Goal: Task Accomplishment & Management: Use online tool/utility

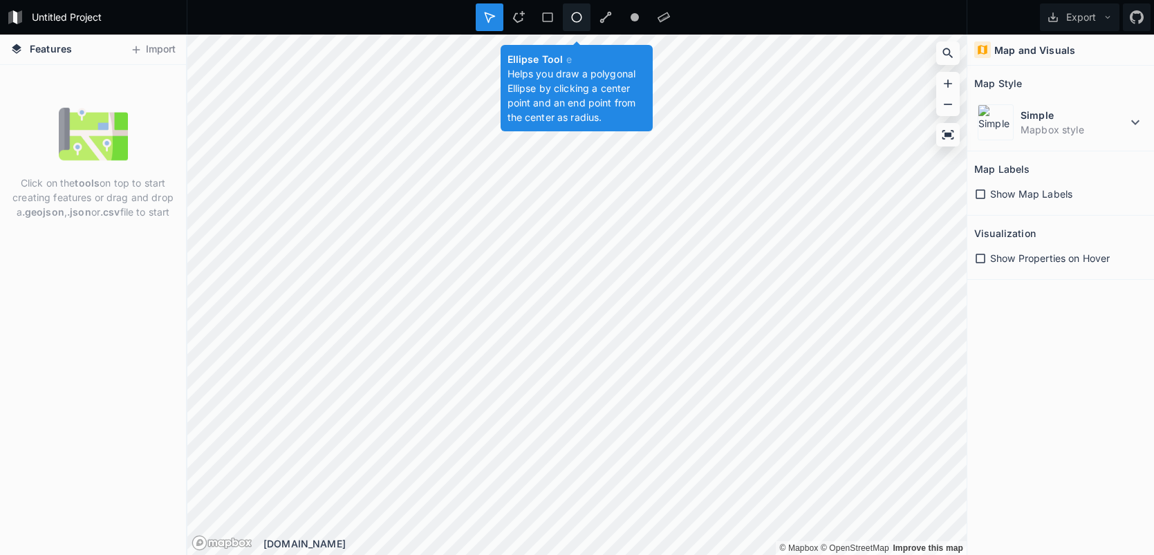
click at [575, 21] on icon at bounding box center [576, 17] width 10 height 10
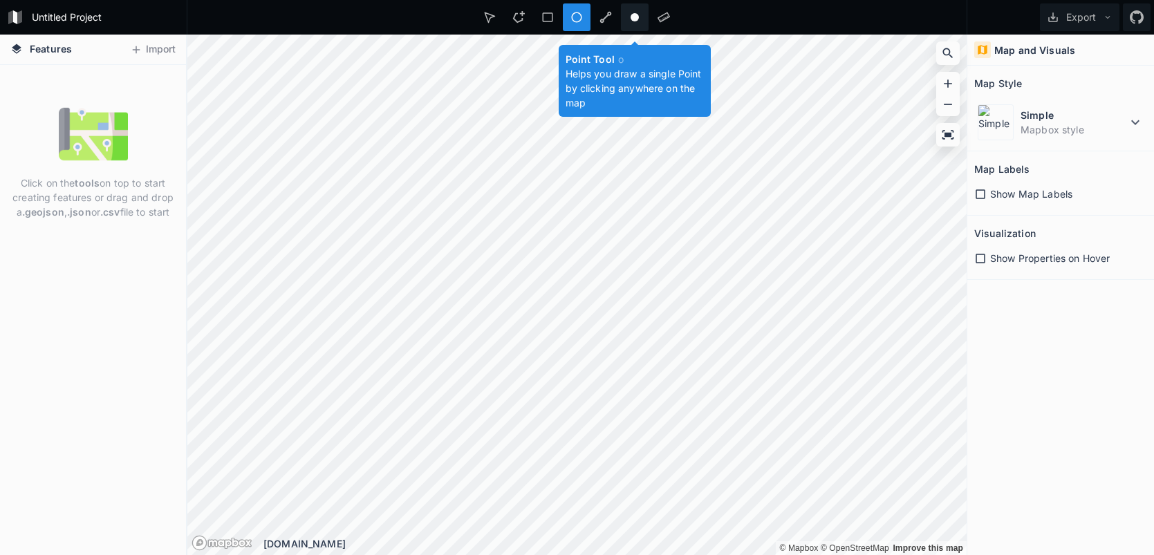
click at [640, 12] on icon at bounding box center [635, 17] width 12 height 12
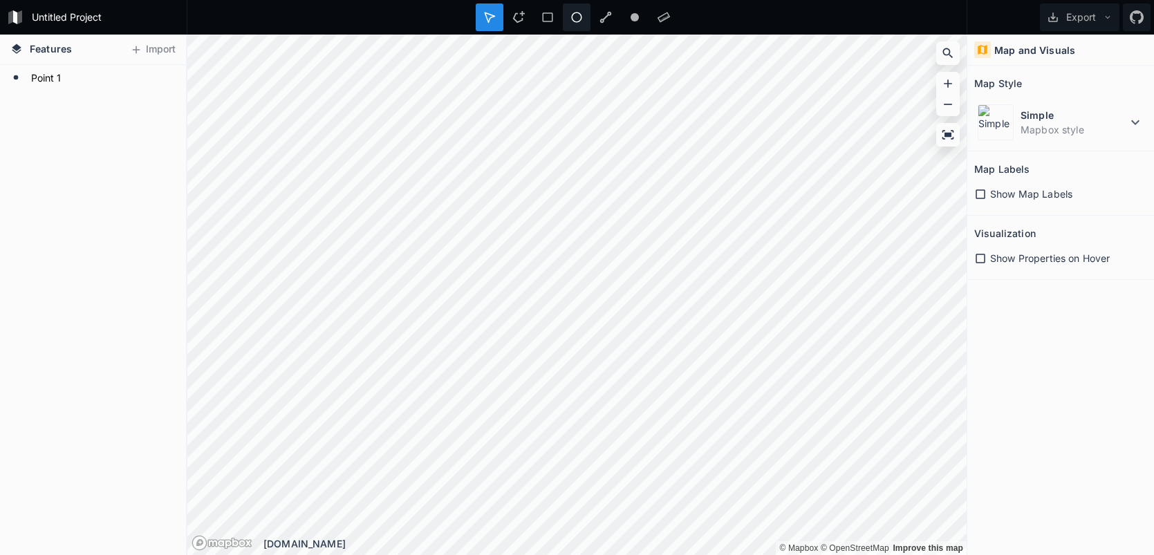
click at [576, 22] on icon at bounding box center [576, 17] width 12 height 12
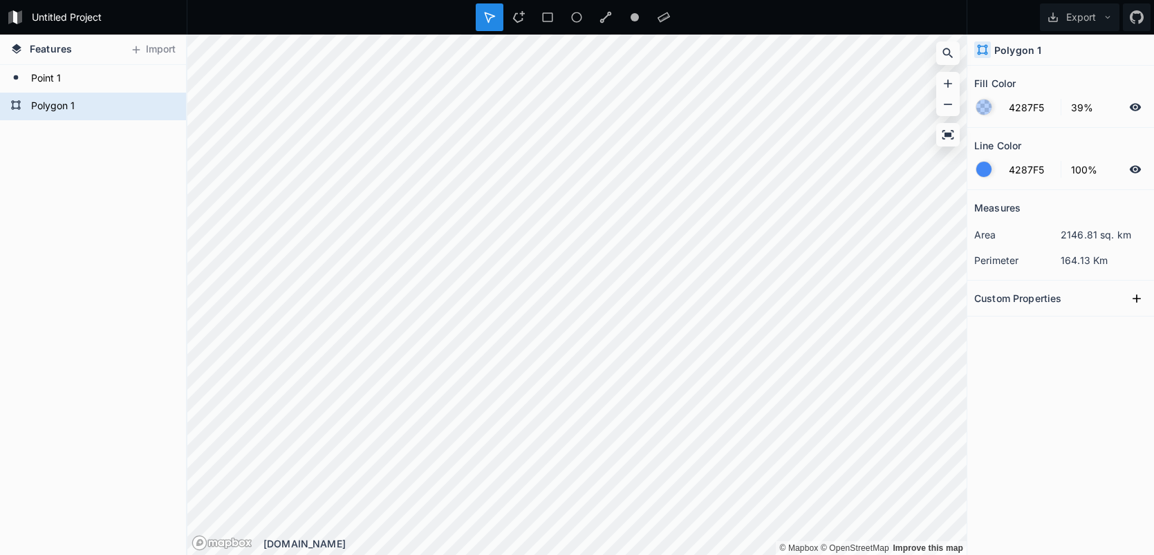
click at [1083, 295] on div "Custom Properties" at bounding box center [1060, 298] width 173 height 21
click at [1130, 296] on icon at bounding box center [1137, 299] width 14 height 14
click at [1135, 326] on icon "button" at bounding box center [1137, 323] width 12 height 12
click at [1068, 327] on input "text" at bounding box center [1089, 323] width 77 height 21
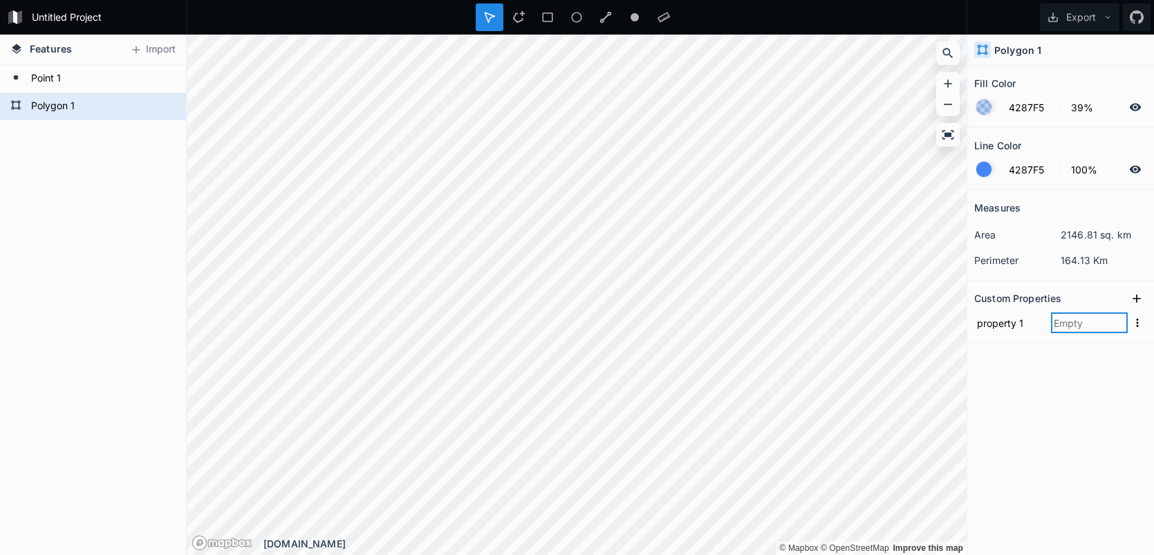
click at [1068, 327] on input "text" at bounding box center [1089, 323] width 77 height 21
click at [1041, 104] on input "4287F5" at bounding box center [1031, 107] width 60 height 17
click at [1062, 75] on div "Fill Color" at bounding box center [1060, 83] width 173 height 21
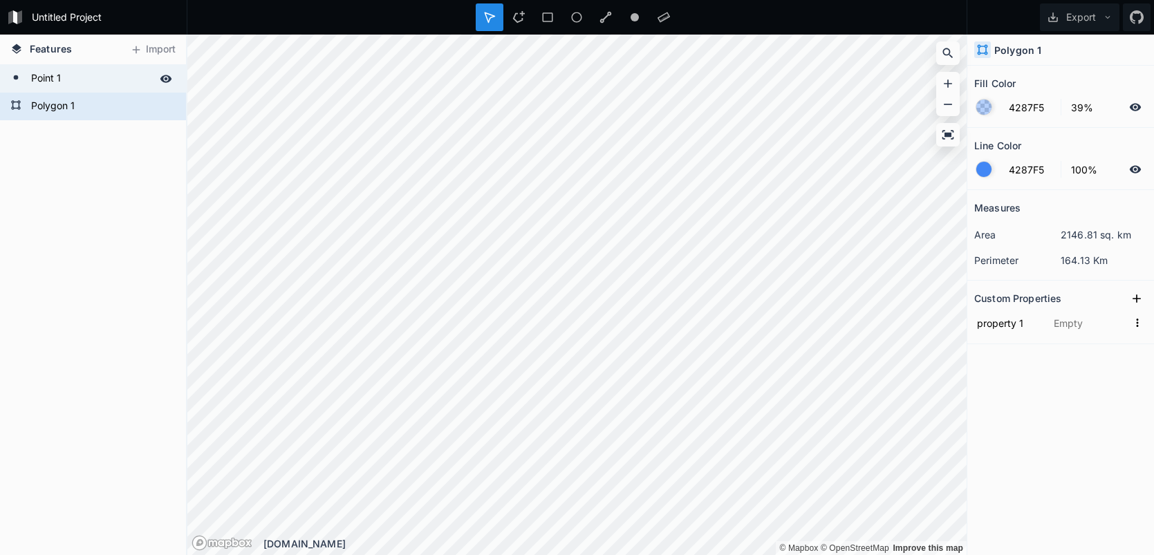
click at [127, 82] on form "Point 1" at bounding box center [91, 78] width 129 height 21
type input "FFFFFF"
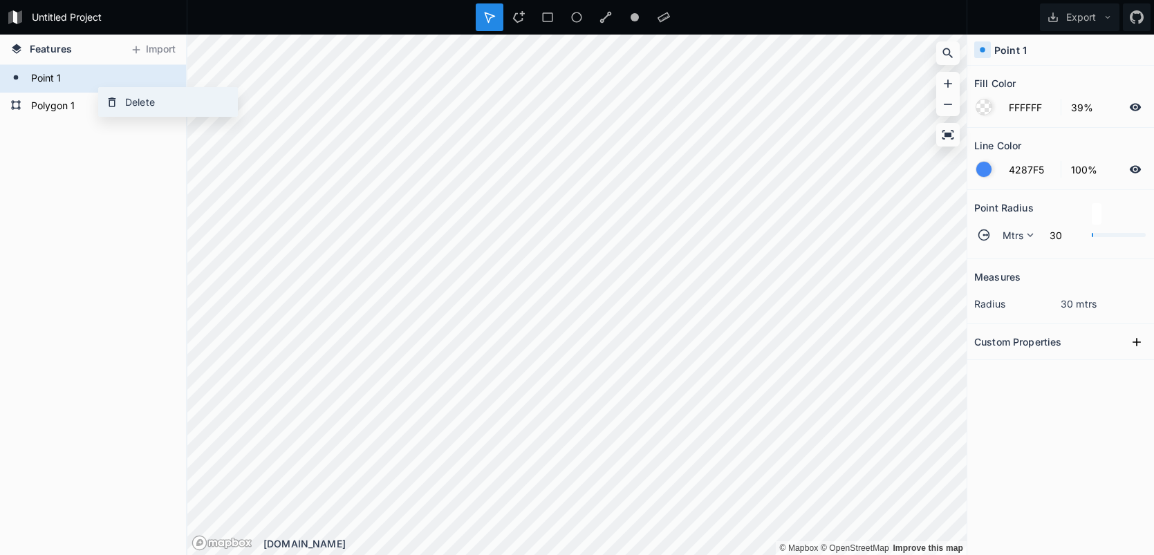
click at [109, 94] on div "Delete" at bounding box center [168, 102] width 138 height 28
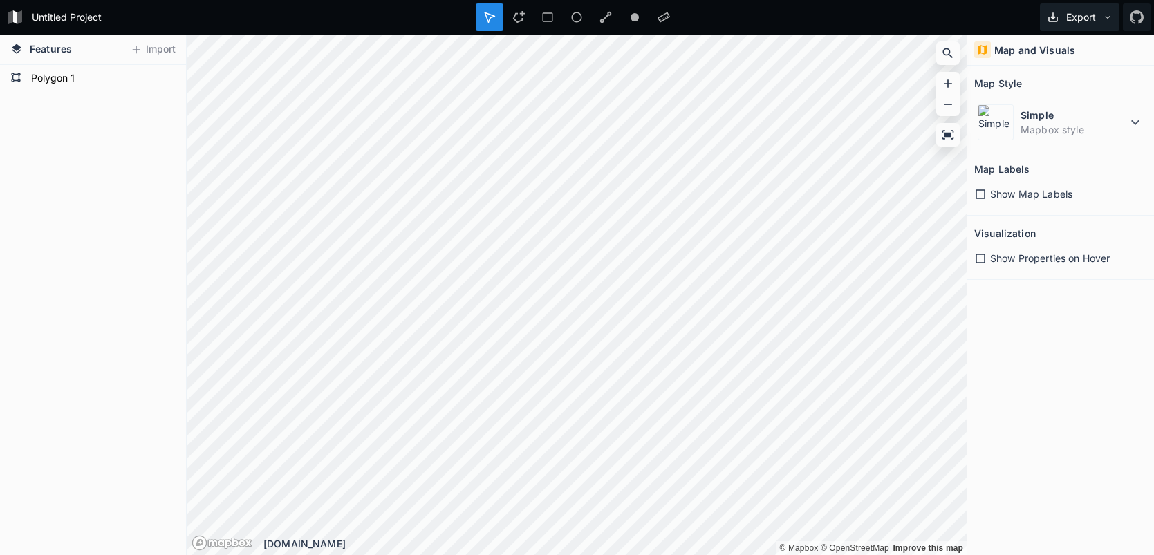
click at [1079, 19] on button "Export" at bounding box center [1080, 17] width 80 height 28
click at [1075, 80] on div "Export as .geojson" at bounding box center [1077, 79] width 138 height 28
click at [118, 91] on div "Polygon 1" at bounding box center [93, 79] width 186 height 28
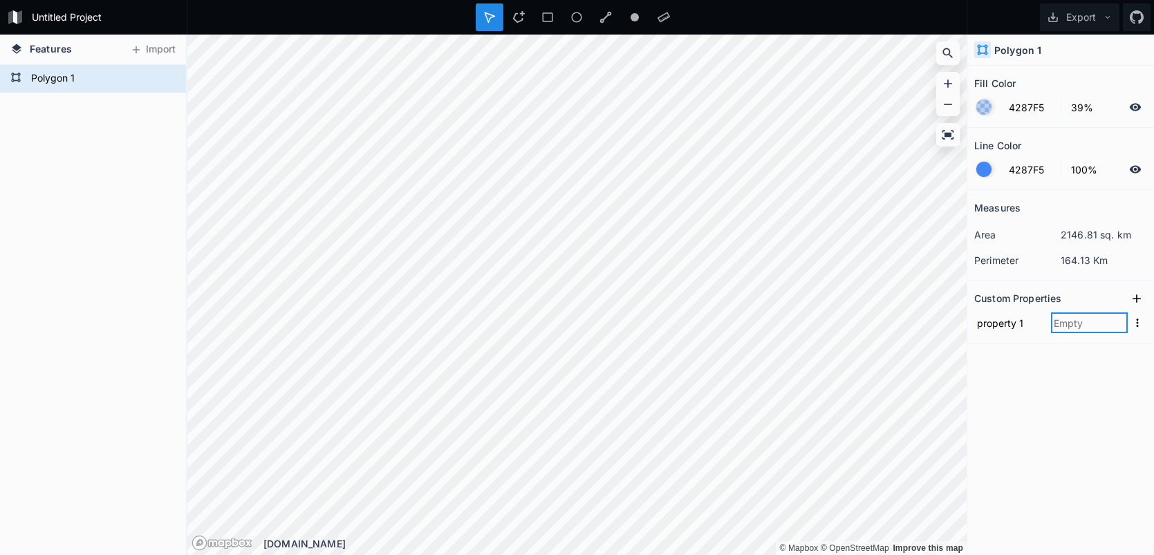
click at [1117, 329] on input "text" at bounding box center [1089, 323] width 77 height 21
click at [1131, 322] on icon "button" at bounding box center [1137, 323] width 12 height 12
click at [1130, 346] on span "Copy Value" at bounding box center [1115, 344] width 55 height 15
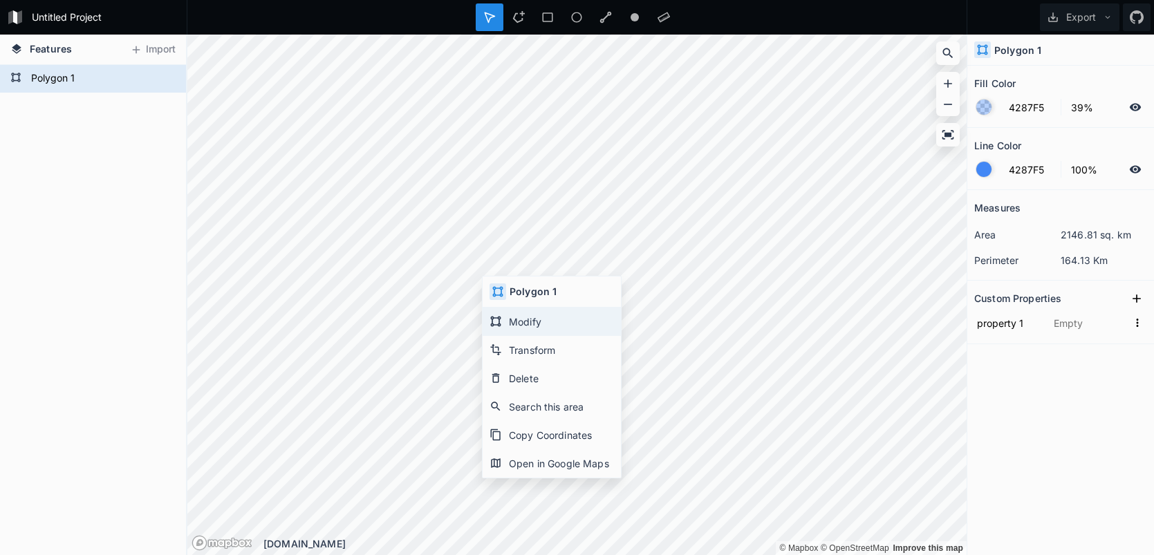
click at [521, 329] on div "Modify" at bounding box center [552, 322] width 138 height 28
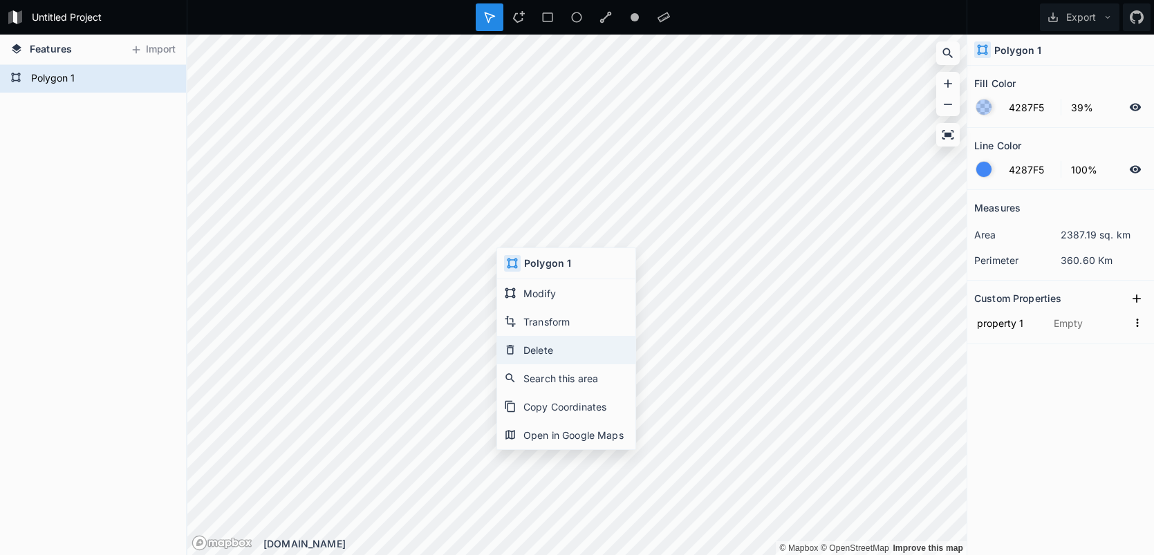
click at [532, 351] on div "Delete" at bounding box center [566, 350] width 138 height 28
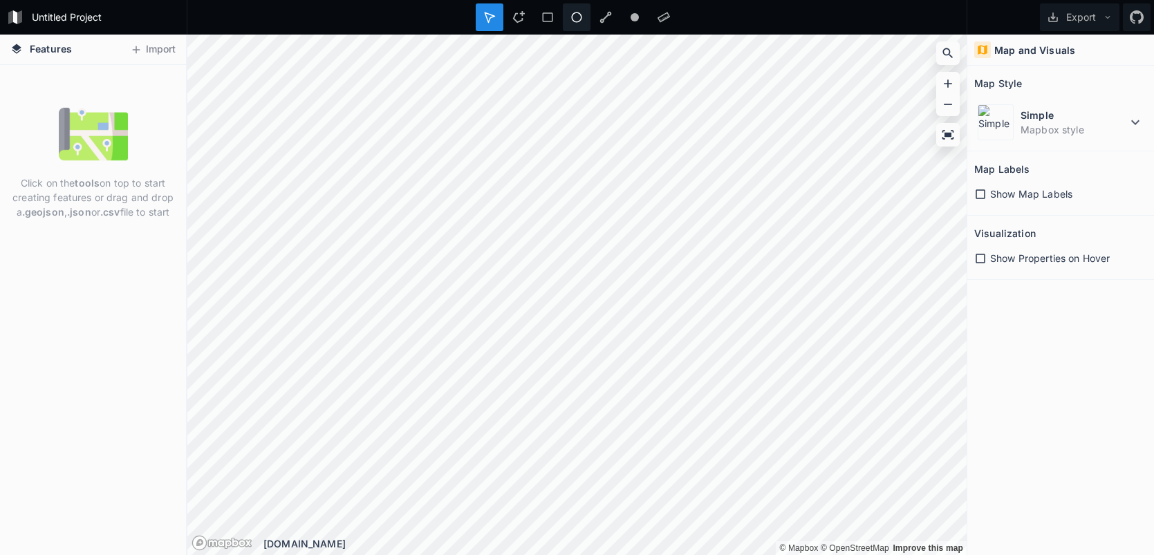
click at [569, 22] on div at bounding box center [577, 17] width 28 height 28
click at [550, 13] on icon at bounding box center [547, 17] width 10 height 10
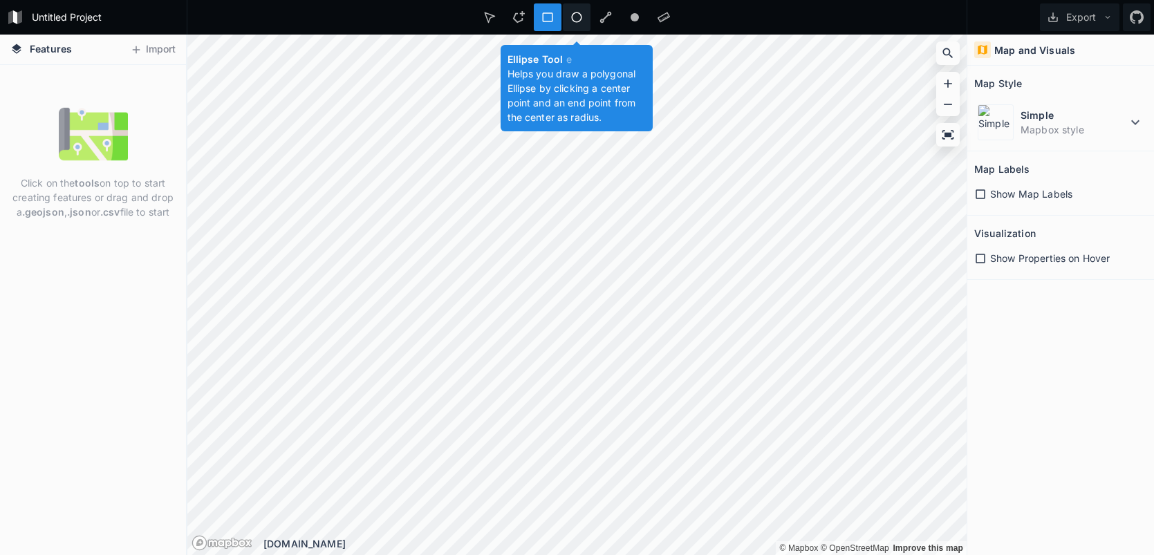
click at [570, 19] on icon at bounding box center [576, 17] width 12 height 12
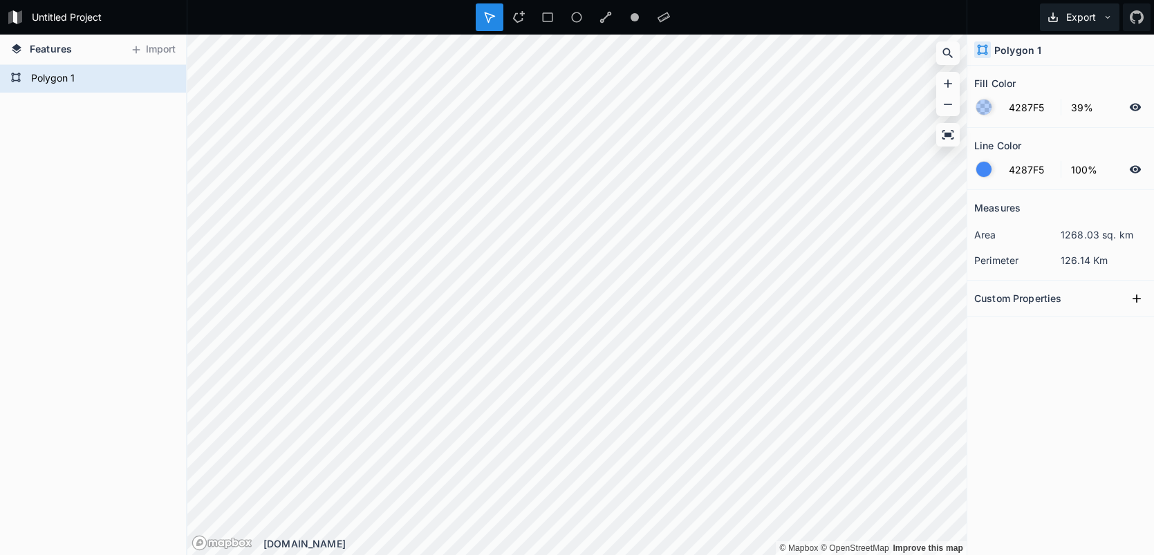
click at [1095, 19] on button "Export" at bounding box center [1080, 17] width 80 height 28
click at [1078, 81] on div "Export as .geojson" at bounding box center [1077, 79] width 138 height 28
